Goal: Task Accomplishment & Management: Use online tool/utility

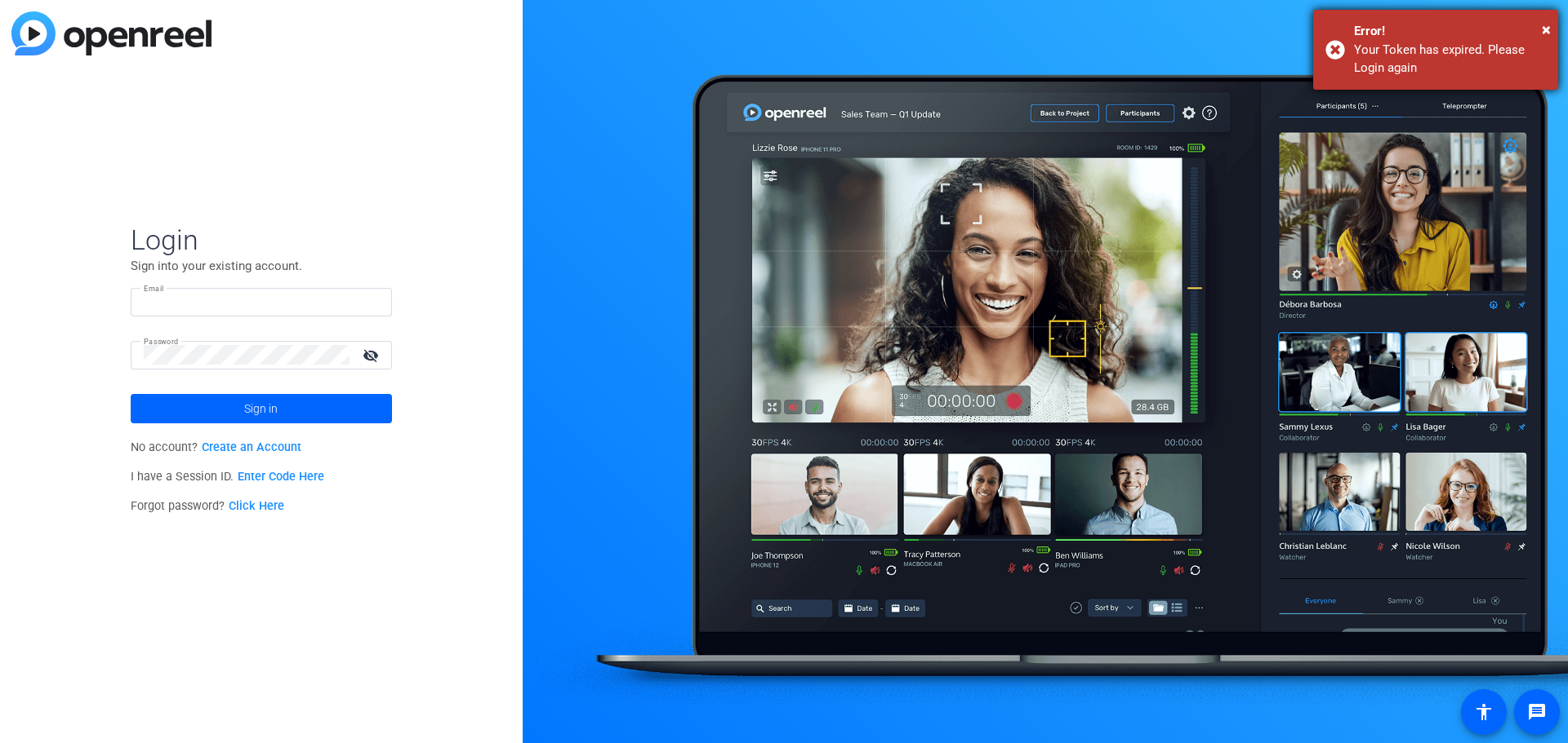
type input "[EMAIL_ADDRESS][DOMAIN_NAME]"
click at [1550, 32] on div "× Error! Your Token has expired. Please Login again" at bounding box center [1436, 50] width 245 height 80
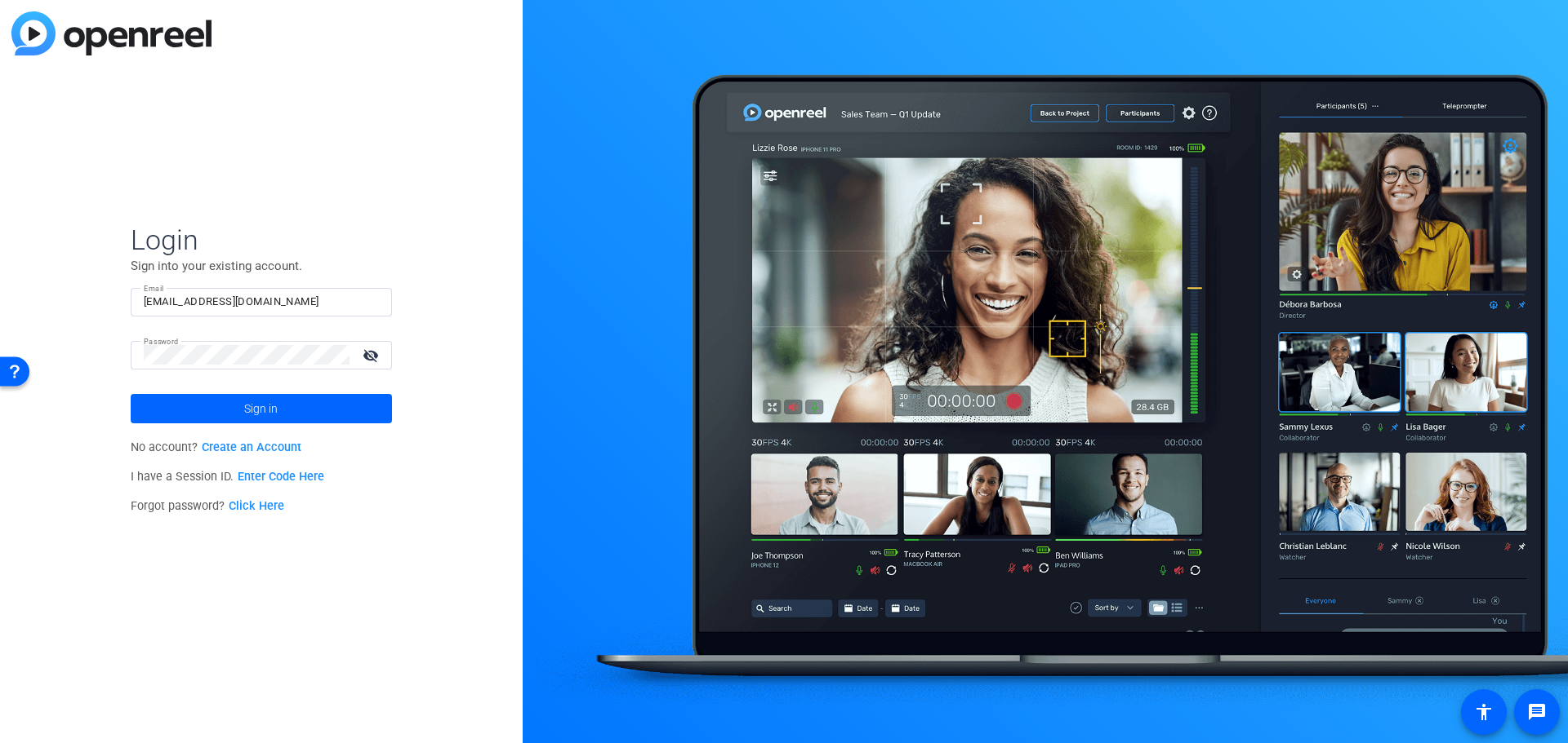
click at [369, 352] on mat-icon "visibility_off" at bounding box center [372, 355] width 39 height 23
click at [102, 344] on div "Login Sign into your existing account. Email [EMAIL_ADDRESS][DOMAIN_NAME] Passw…" at bounding box center [261, 371] width 522 height 743
click at [94, 349] on div "Login Sign into your existing account. Email [EMAIL_ADDRESS][DOMAIN_NAME] Passw…" at bounding box center [261, 371] width 522 height 743
click at [244, 409] on span "Sign in" at bounding box center [261, 409] width 34 height 41
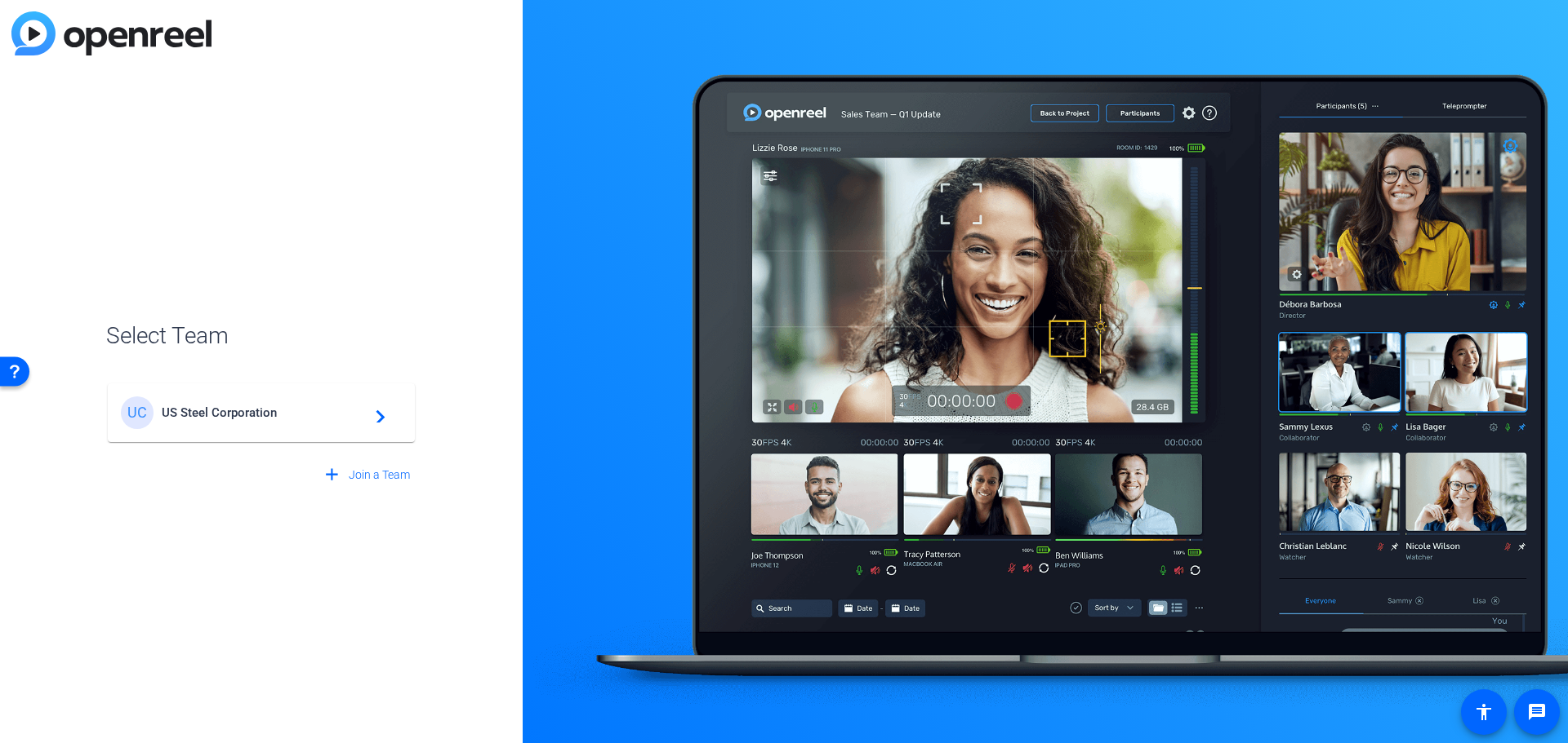
click at [376, 416] on mat-icon "navigate_next" at bounding box center [375, 412] width 20 height 20
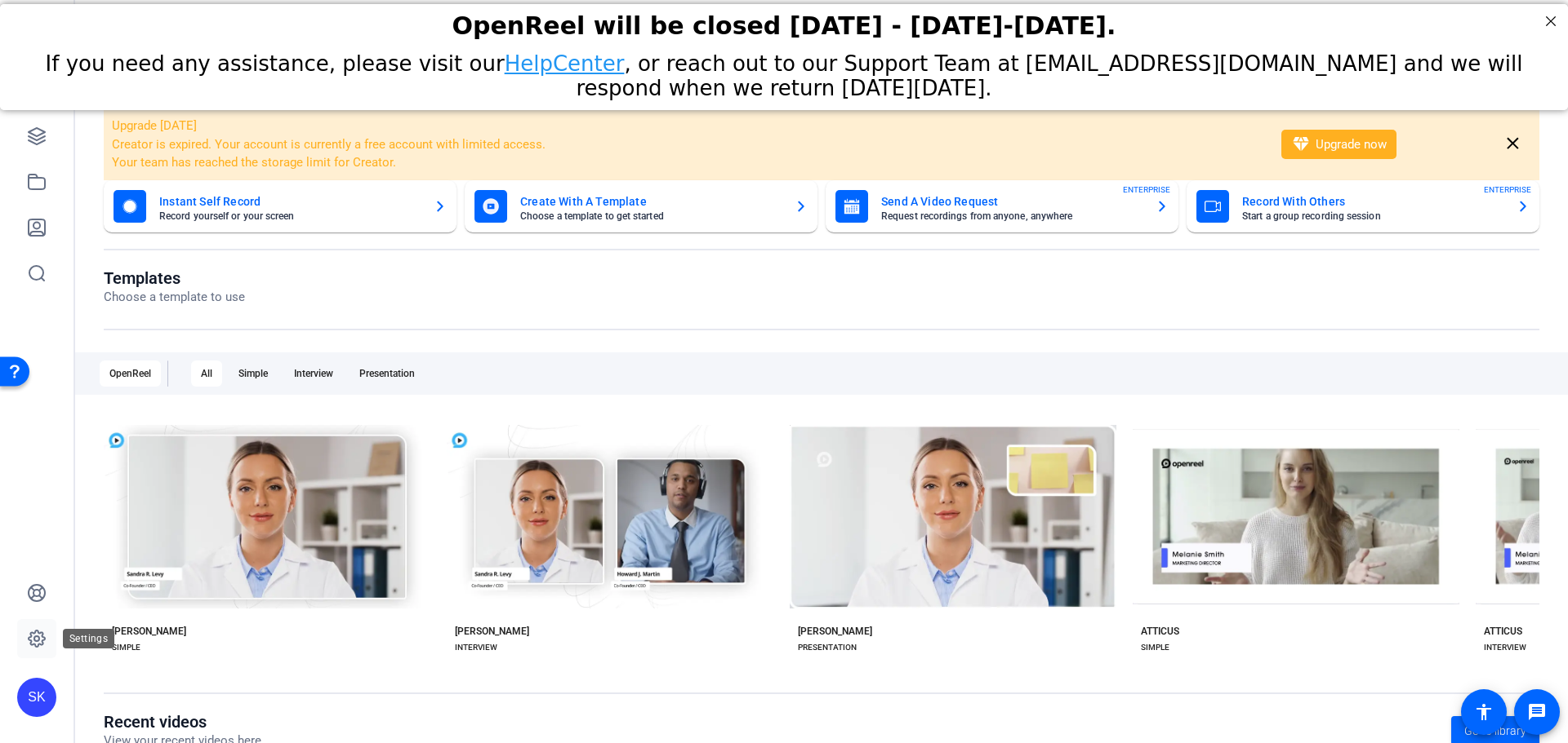
click at [34, 631] on icon at bounding box center [36, 639] width 20 height 20
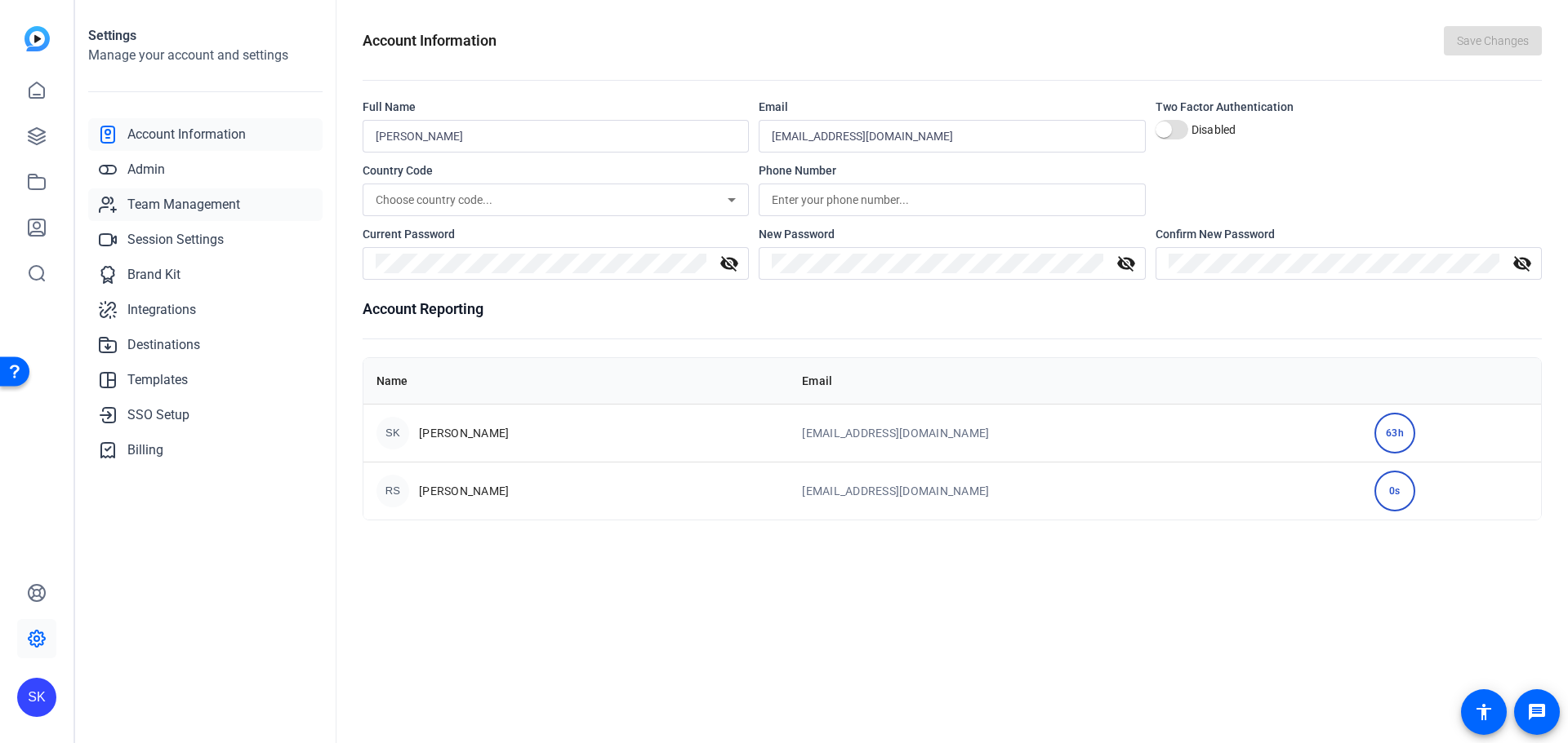
click at [167, 198] on span "Team Management" at bounding box center [184, 204] width 113 height 20
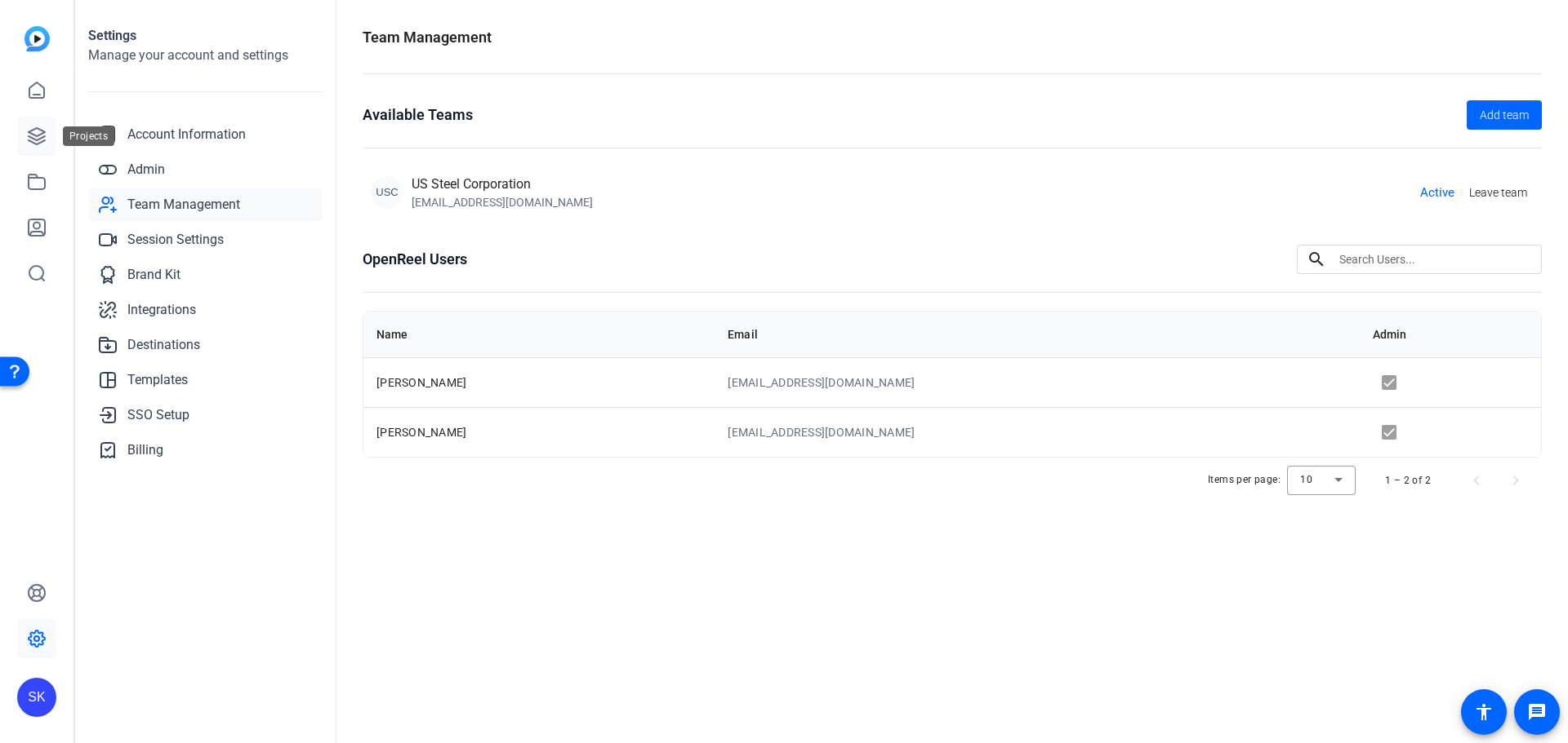
click at [43, 128] on icon at bounding box center [36, 136] width 20 height 20
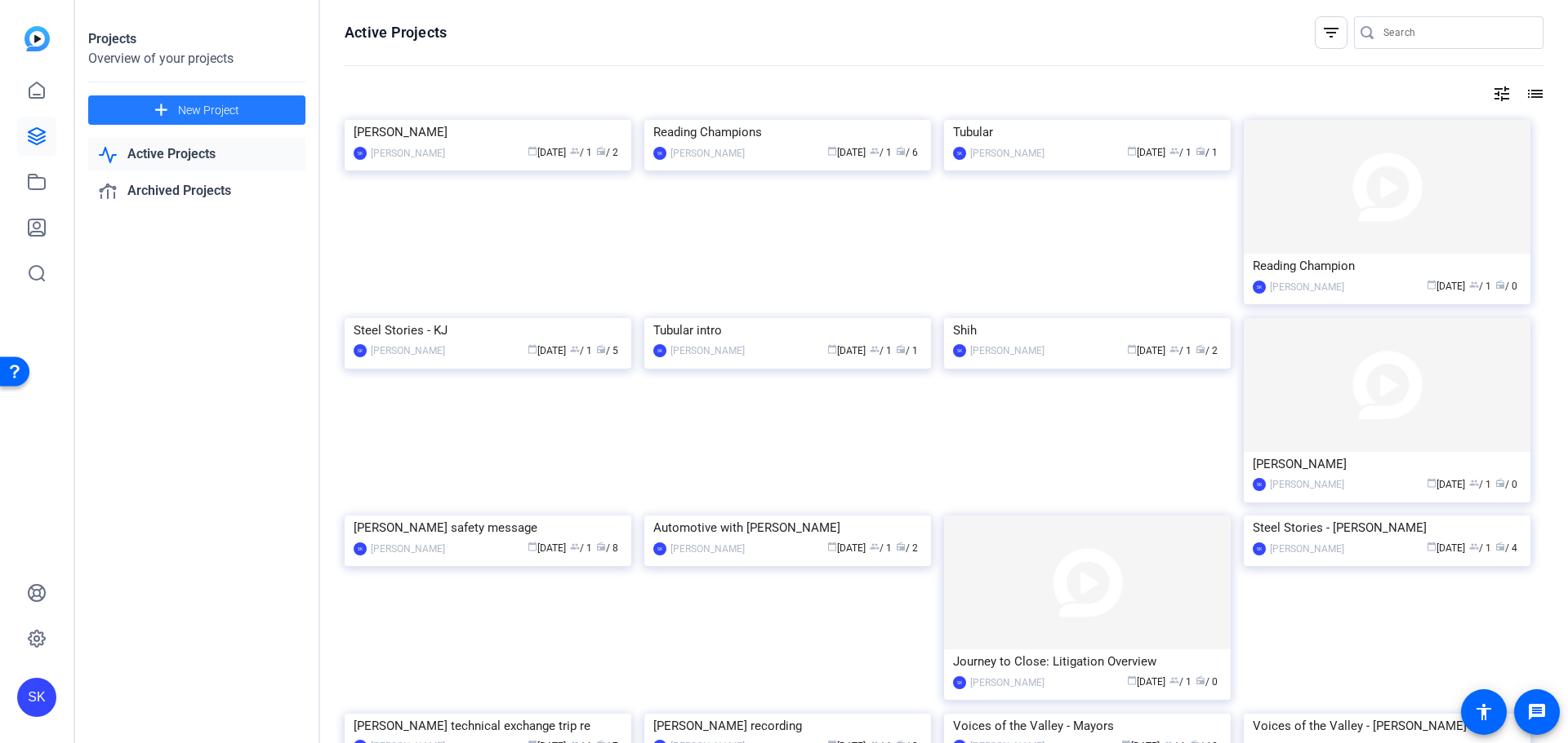
click at [228, 110] on span "New Project" at bounding box center [209, 110] width 62 height 17
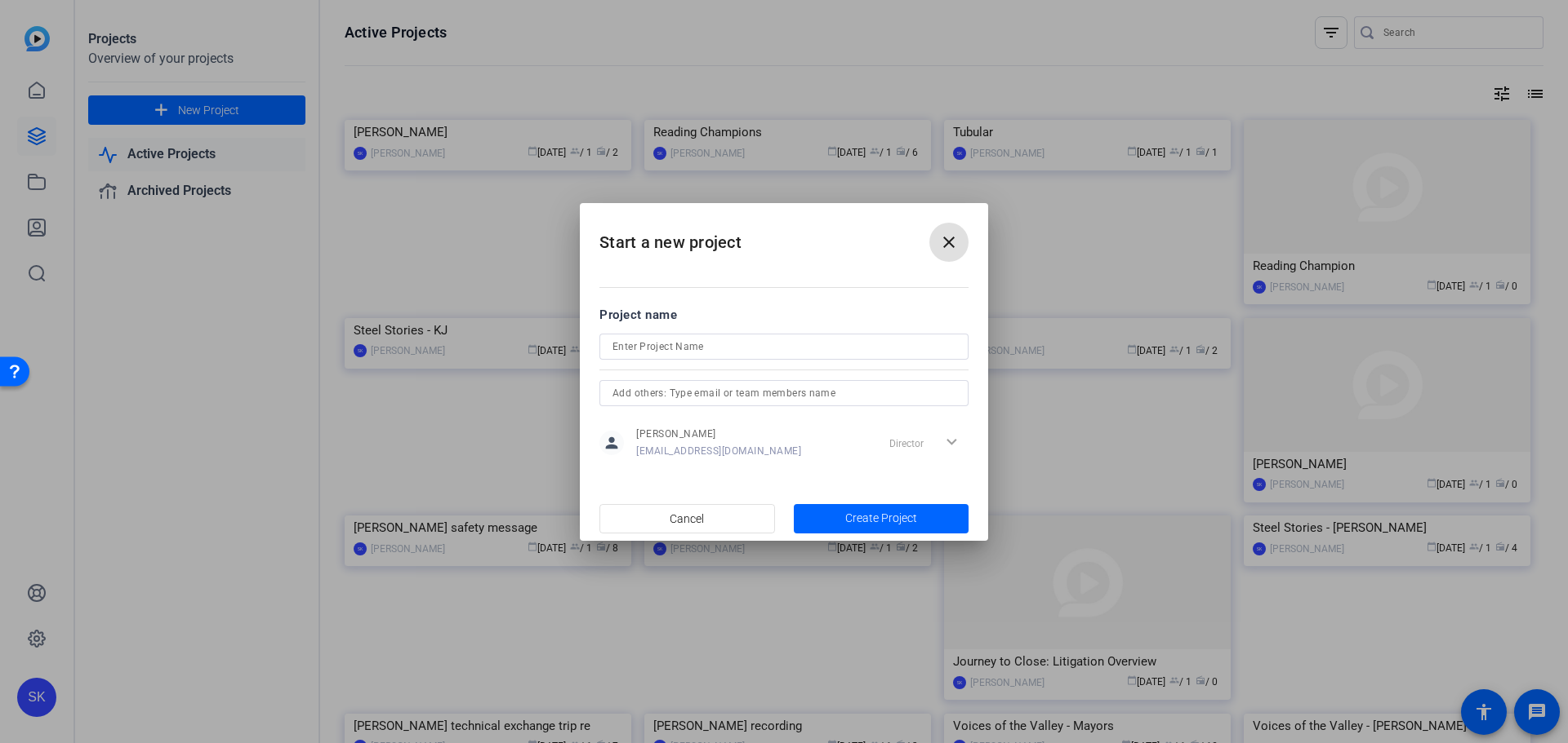
click at [647, 349] on input at bounding box center [784, 347] width 343 height 20
type input "Safety Videos"
click at [859, 519] on span "Create Project" at bounding box center [881, 518] width 72 height 17
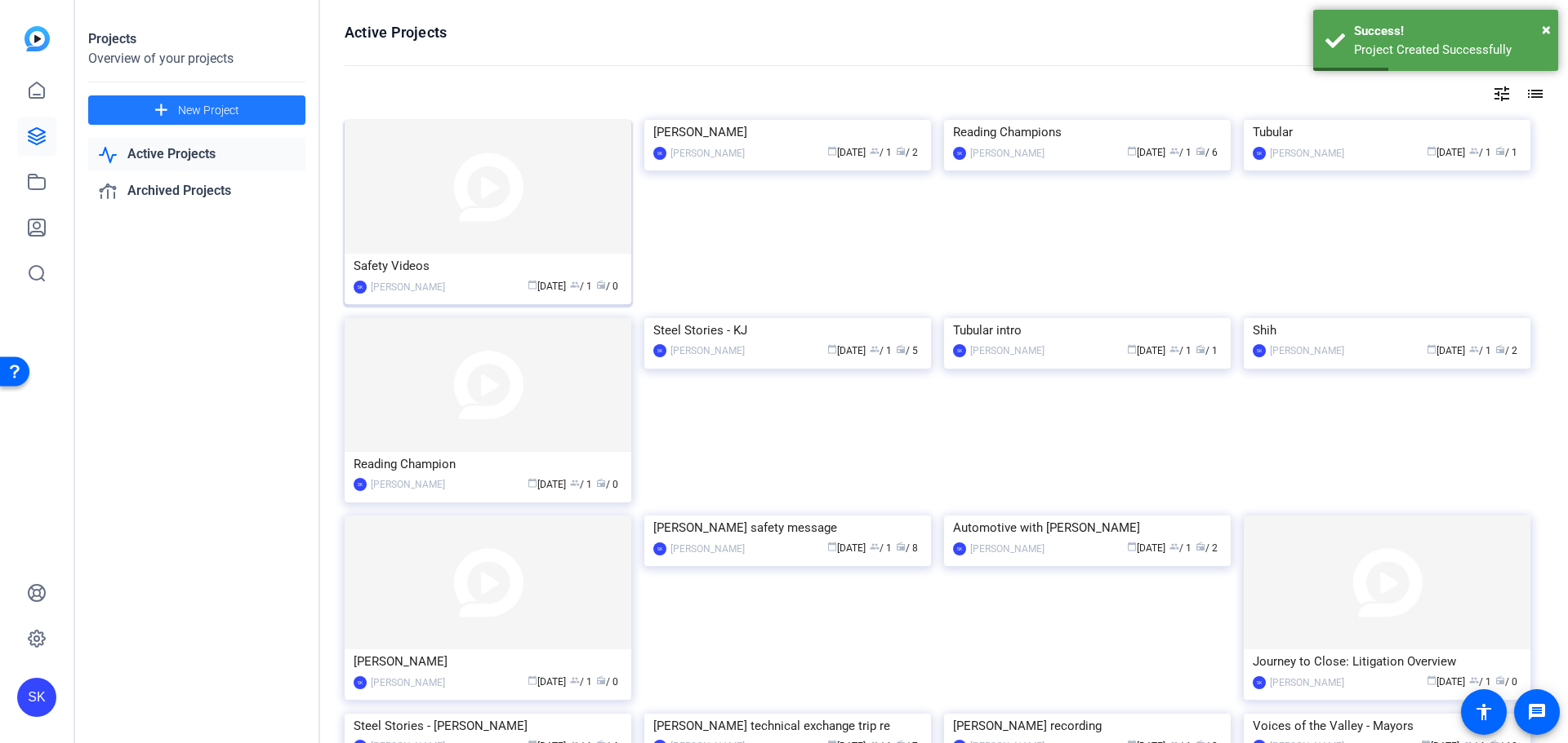
click at [395, 219] on img at bounding box center [487, 187] width 286 height 134
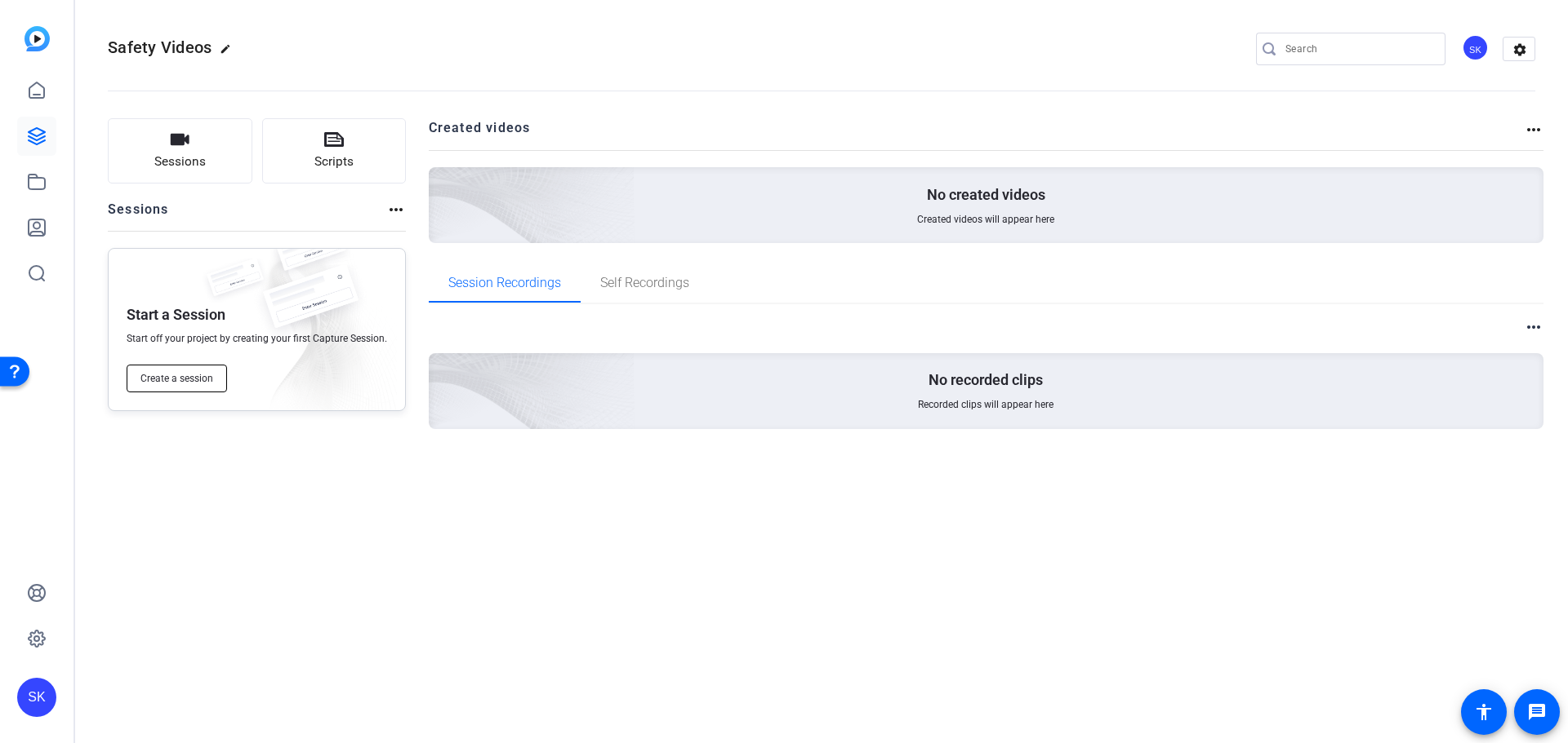
click at [208, 378] on span "Create a session" at bounding box center [177, 378] width 73 height 13
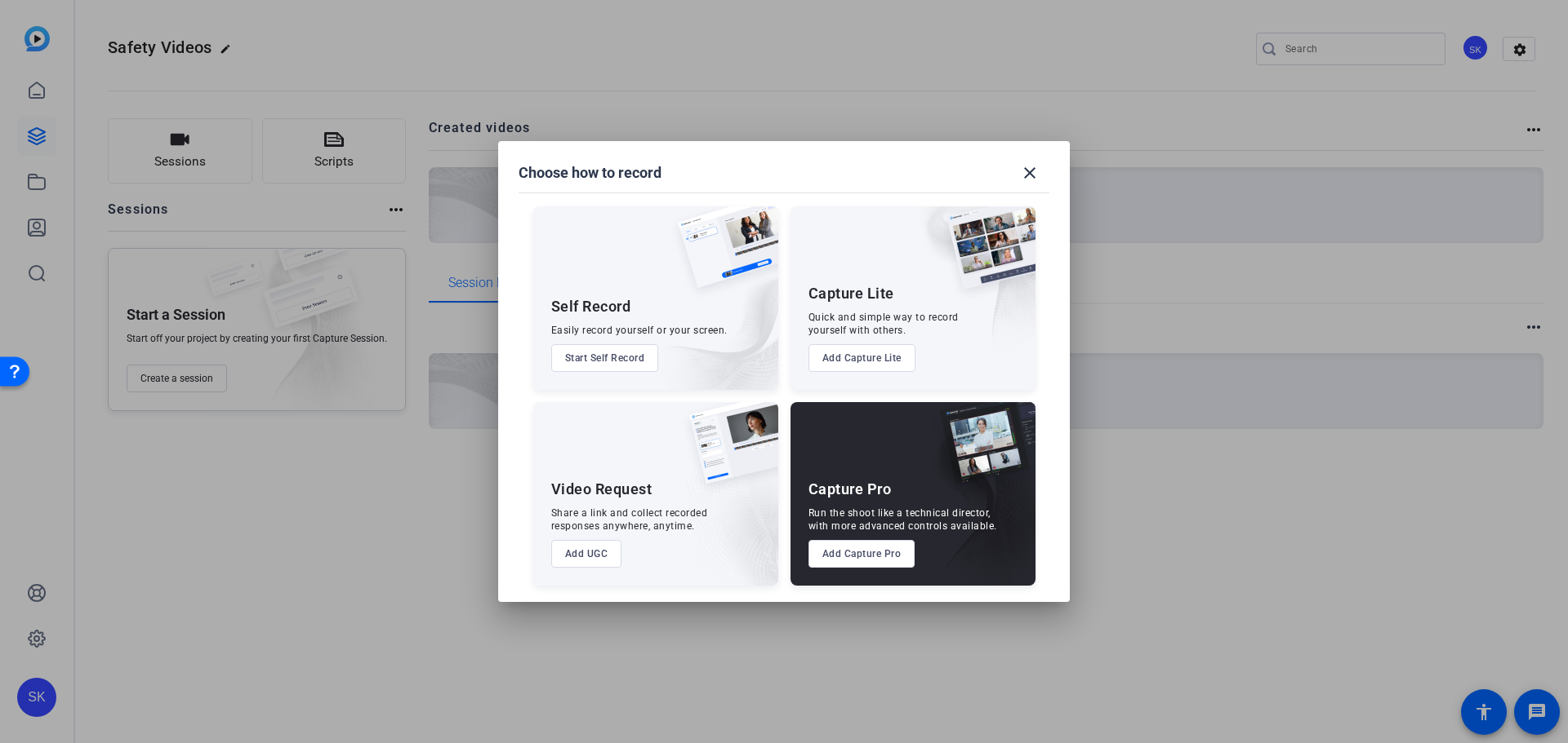
click at [881, 487] on div "Capture Pro" at bounding box center [850, 489] width 83 height 20
click at [865, 550] on button "Add Capture Pro" at bounding box center [862, 555] width 107 height 28
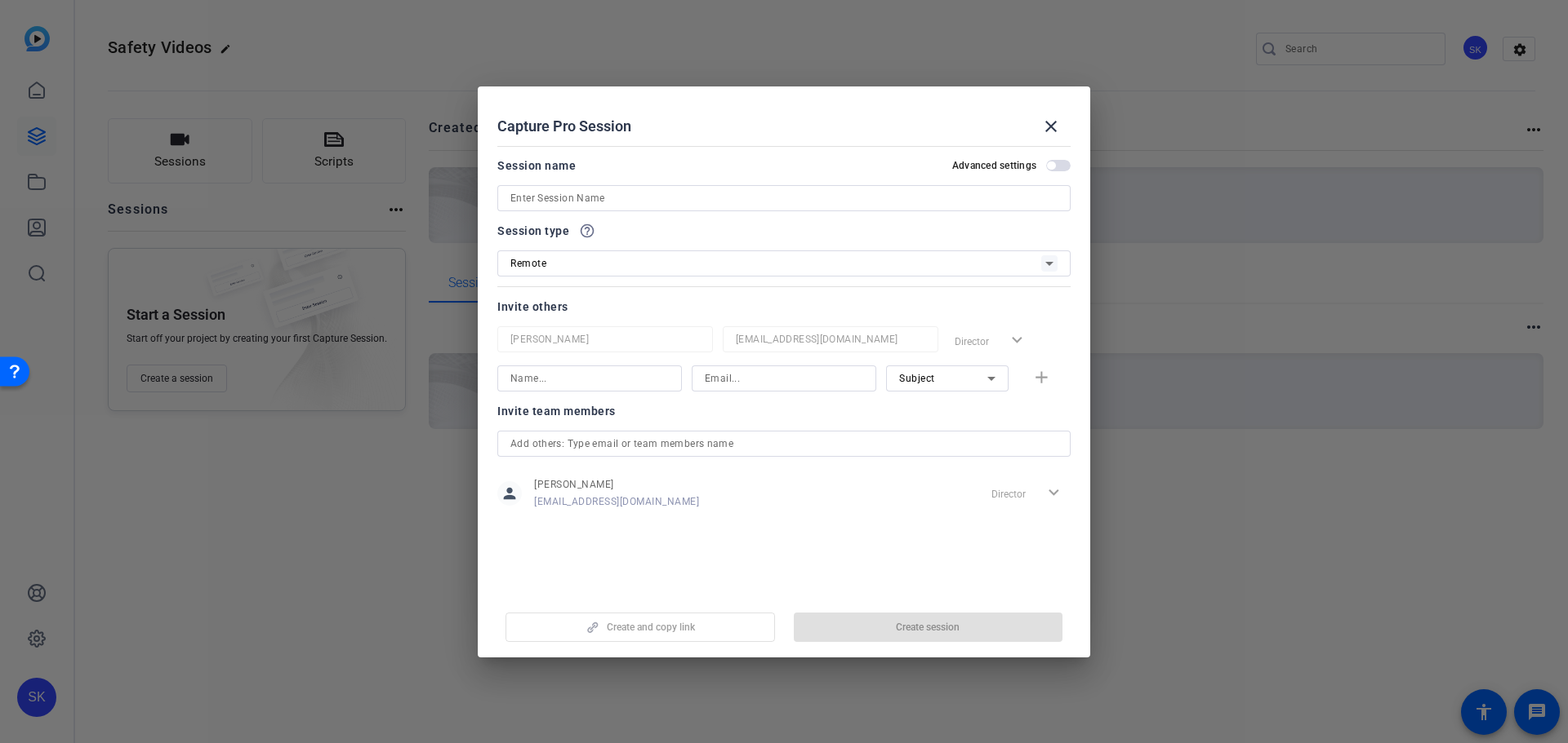
click at [556, 193] on input at bounding box center [784, 198] width 548 height 20
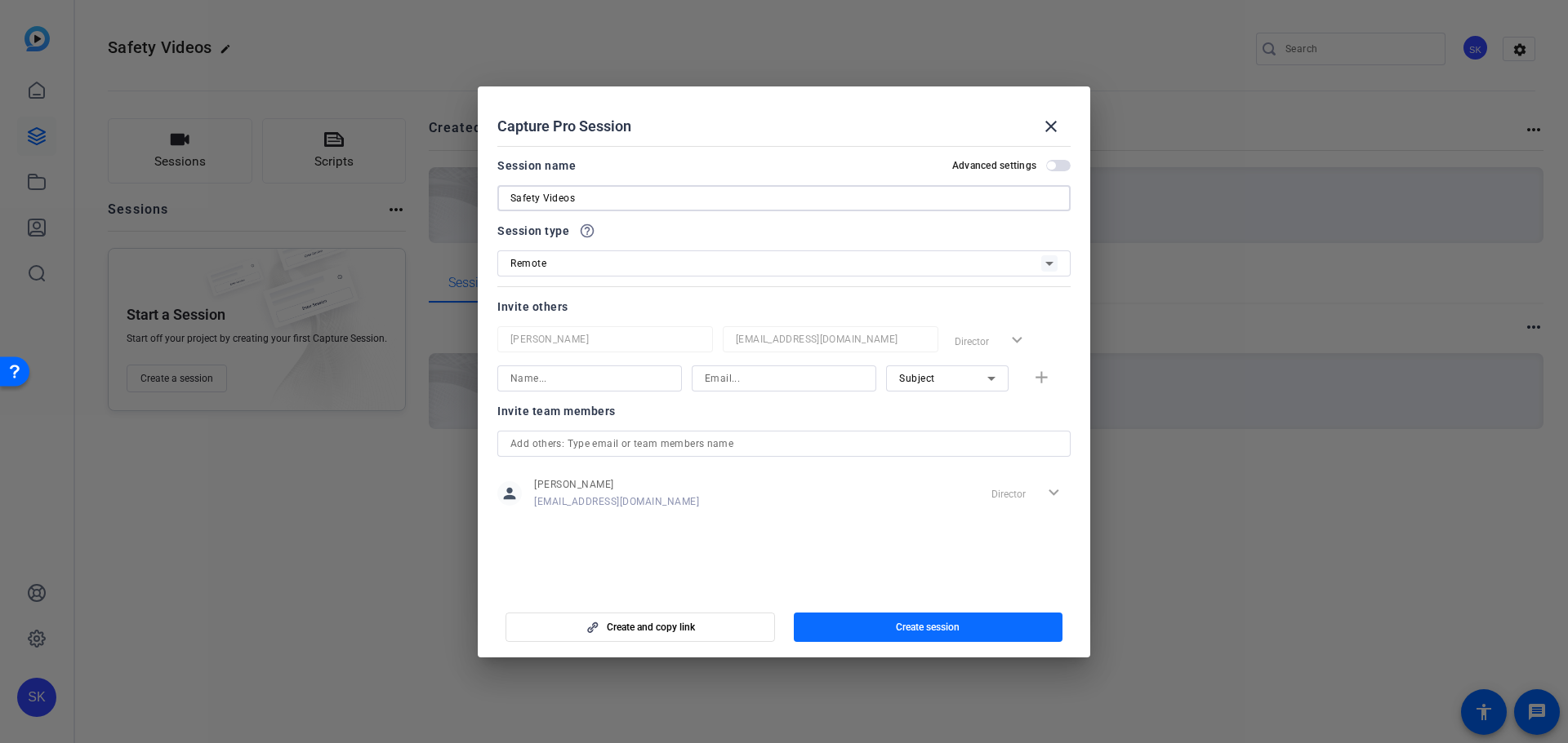
type input "Safety Videos"
click at [912, 626] on span "Create session" at bounding box center [927, 627] width 63 height 13
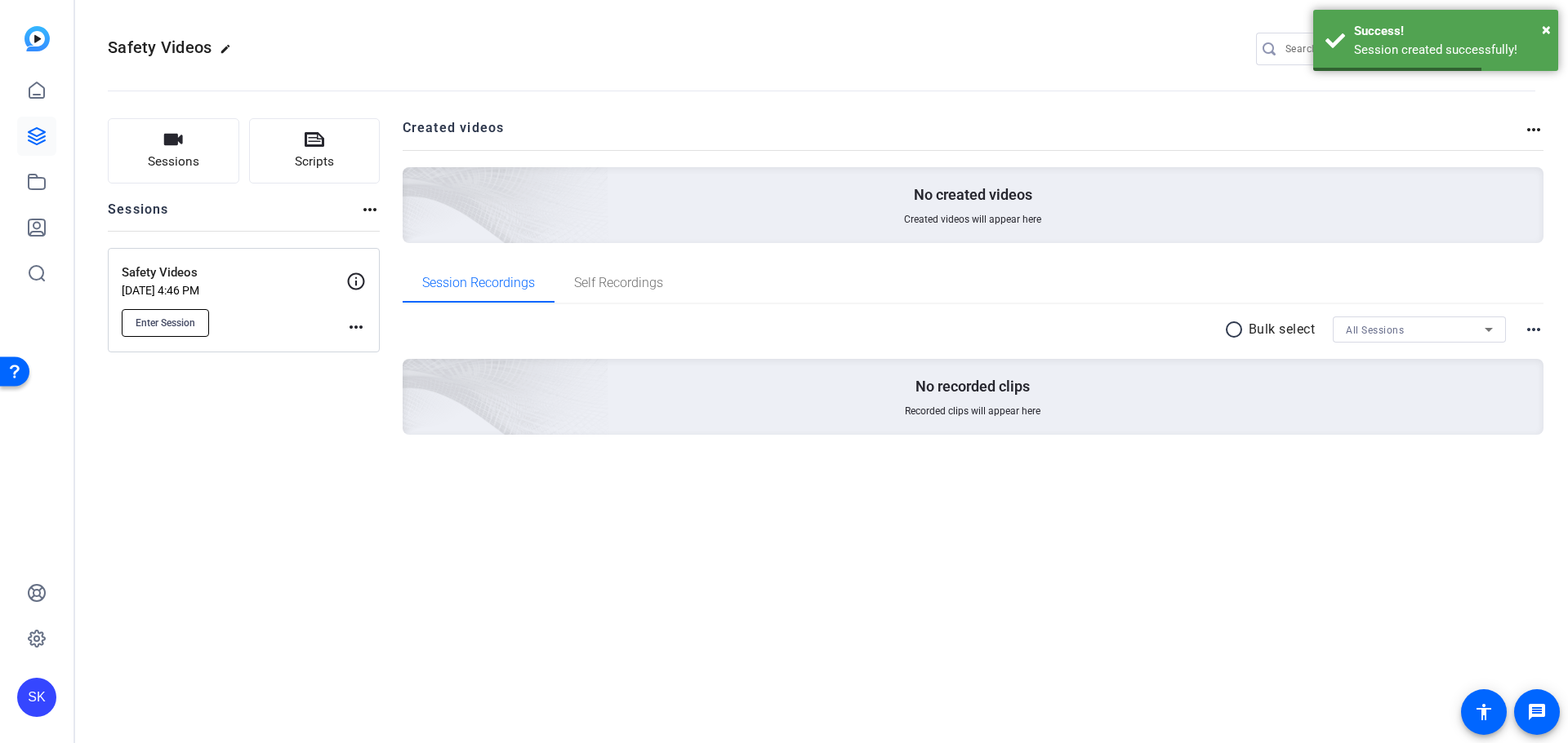
click at [189, 327] on span "Enter Session" at bounding box center [165, 323] width 60 height 13
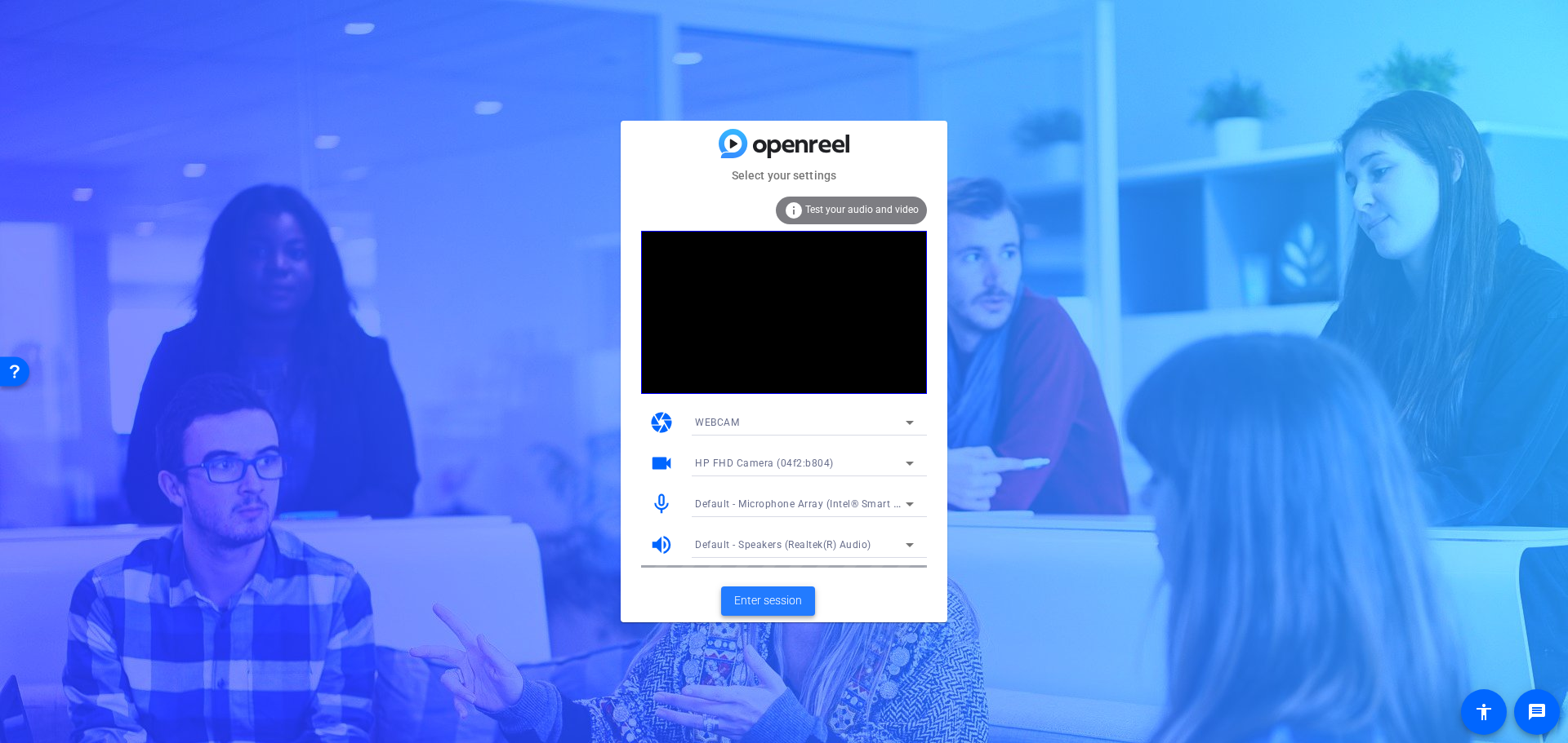
click at [760, 605] on span "Enter session" at bounding box center [768, 601] width 68 height 17
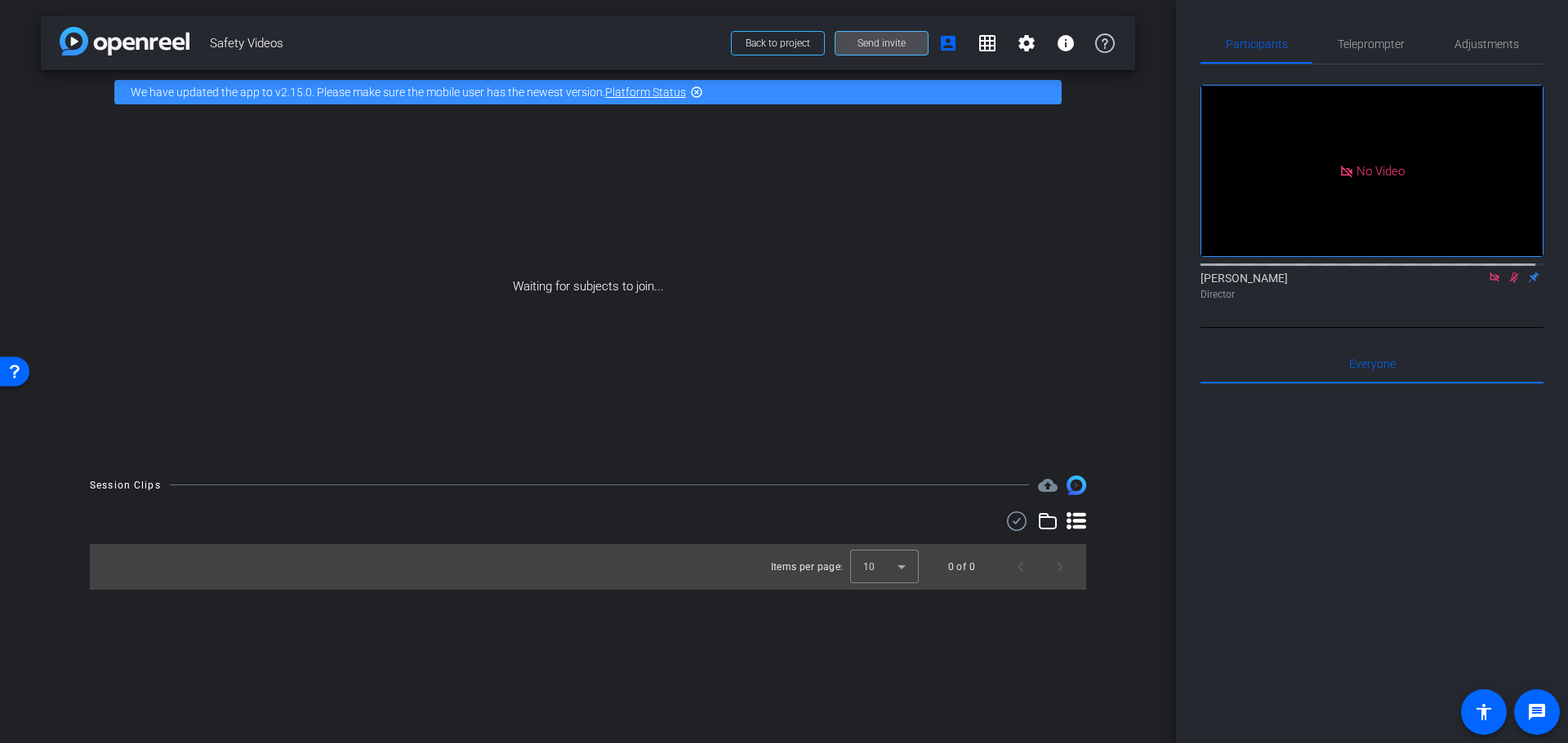
click at [895, 44] on span "Send invite" at bounding box center [881, 43] width 49 height 13
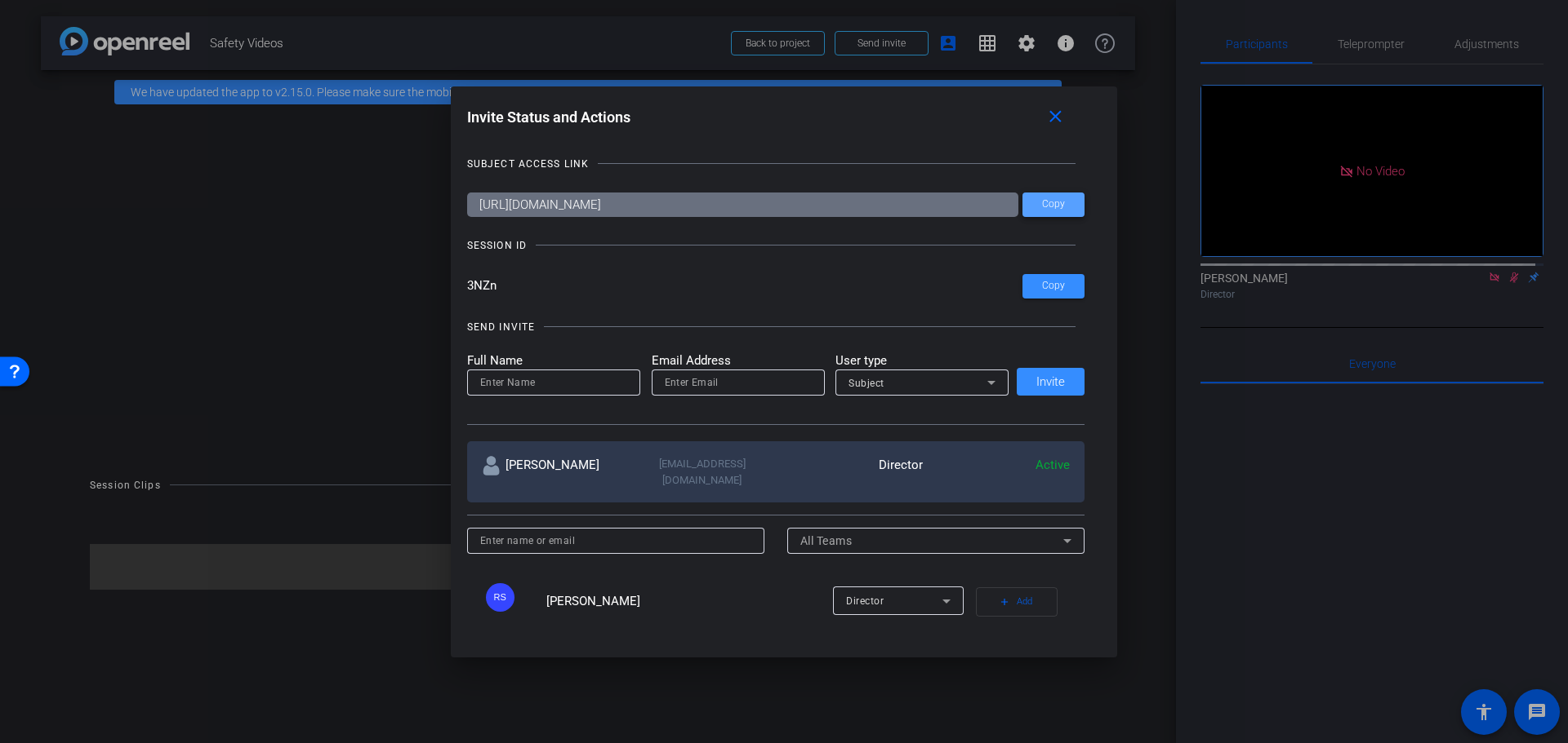
click at [1049, 196] on span at bounding box center [1053, 205] width 62 height 39
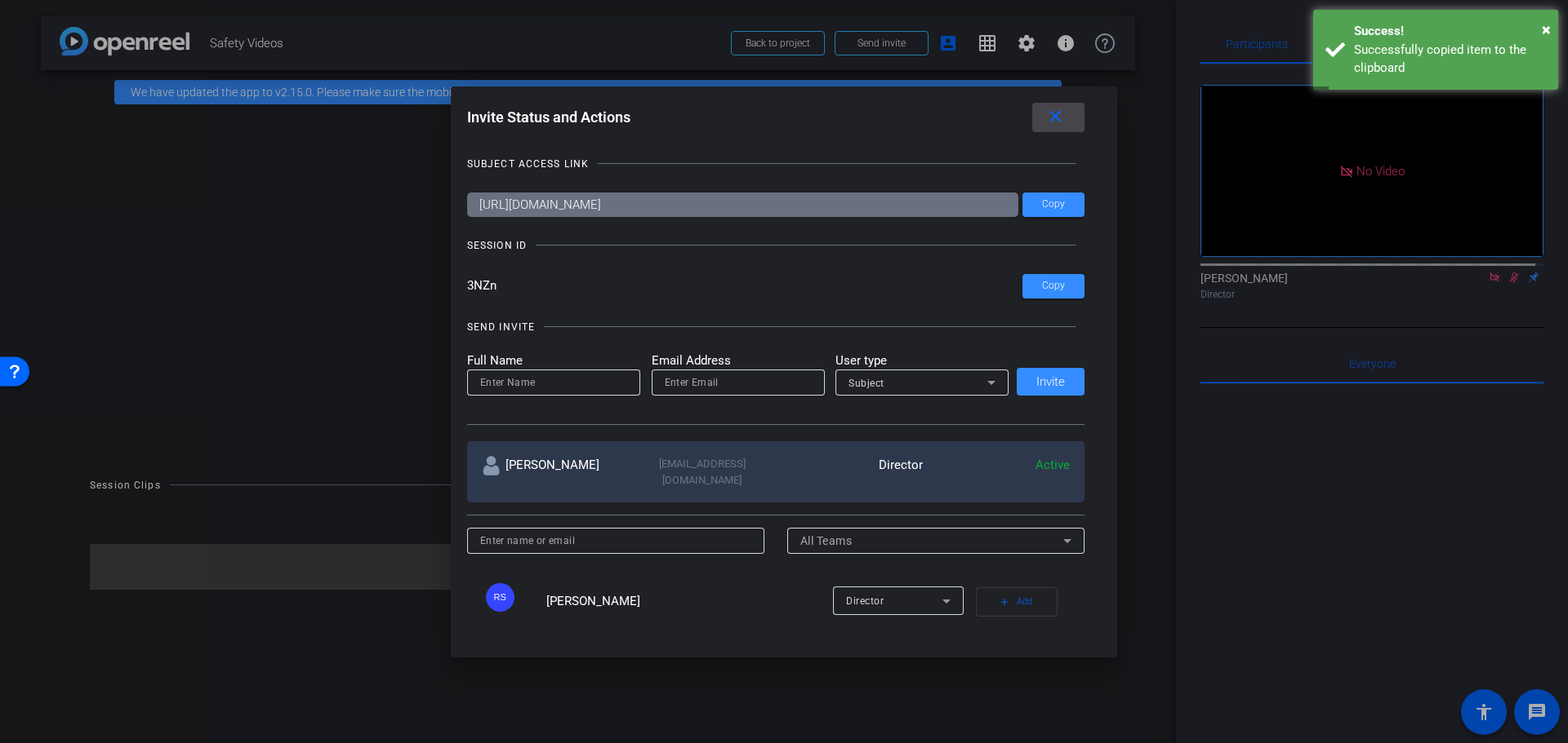
click at [1047, 113] on span at bounding box center [1059, 117] width 52 height 39
